Goal: Find specific page/section: Find specific page/section

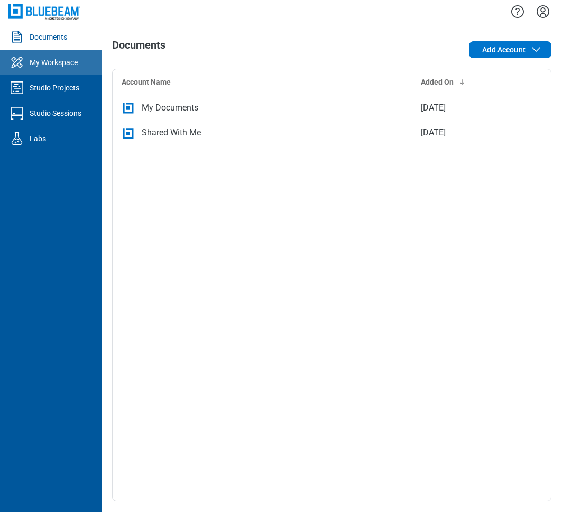
click at [49, 65] on div "My Workspace" at bounding box center [54, 62] width 48 height 11
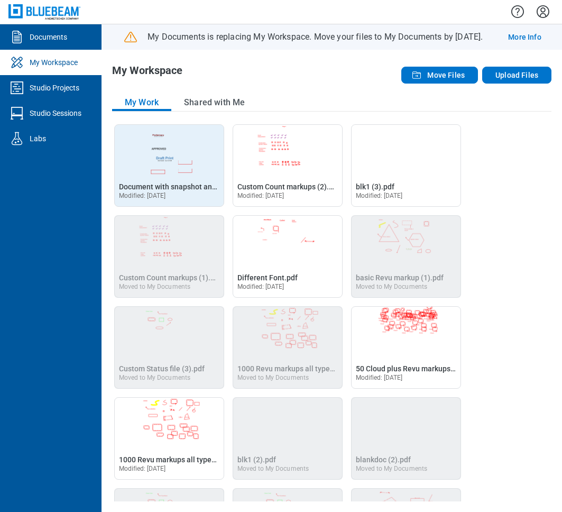
click at [193, 141] on img "Open Document with snapshot and stamp markup.pdf in Editor" at bounding box center [169, 150] width 109 height 51
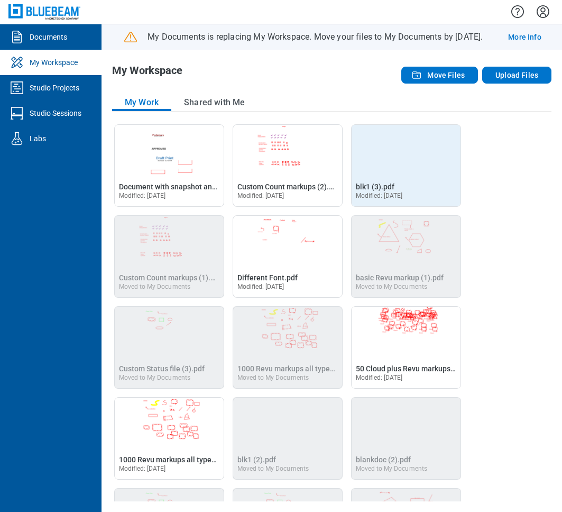
click at [363, 168] on img "Open blk1 (3).pdf in Editor" at bounding box center [406, 150] width 109 height 51
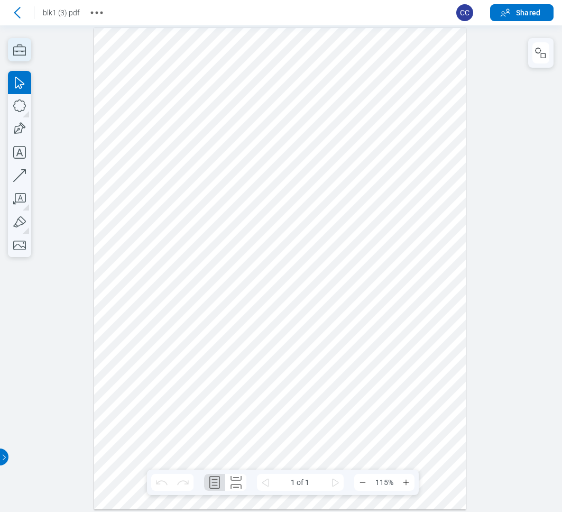
click at [22, 52] on icon "button" at bounding box center [19, 49] width 23 height 23
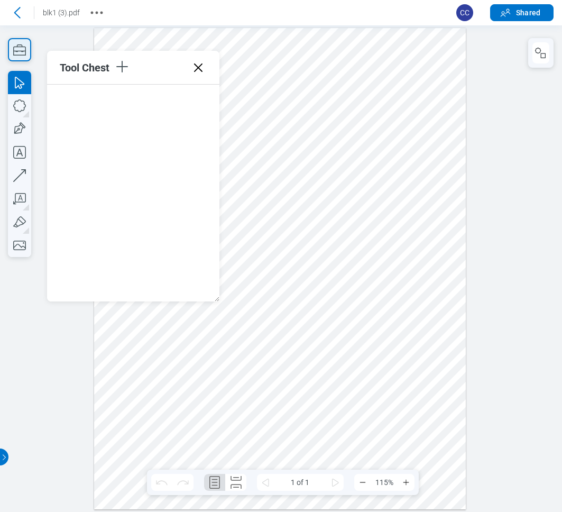
click at [21, 52] on icon "button" at bounding box center [19, 49] width 23 height 23
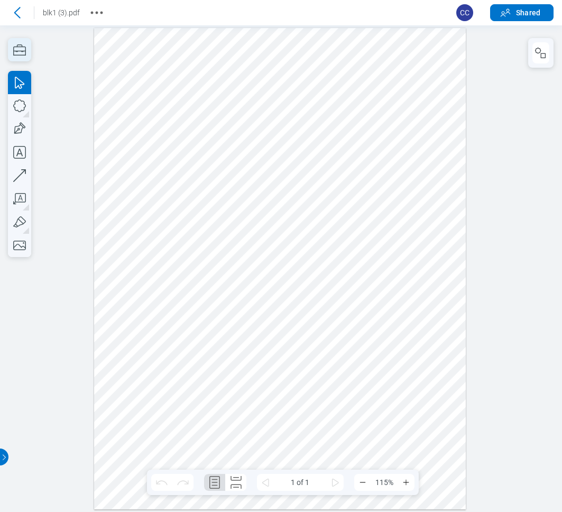
click at [17, 51] on icon "button" at bounding box center [19, 49] width 13 height 11
